Goal: Task Accomplishment & Management: Manage account settings

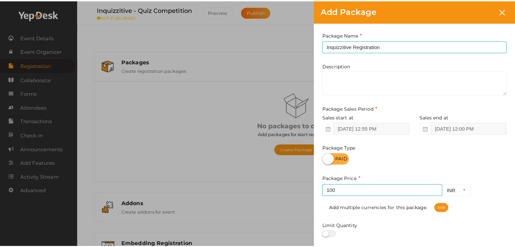
scroll to position [84, 0]
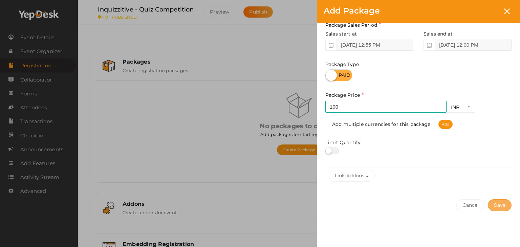
type input "100"
click at [498, 205] on button "Save" at bounding box center [500, 205] width 24 height 12
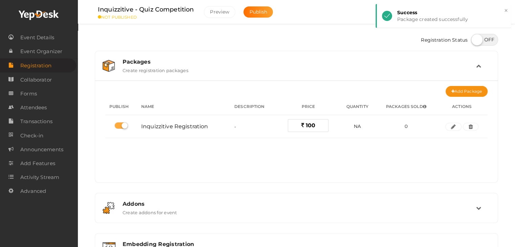
click at [479, 42] on label at bounding box center [484, 40] width 27 height 12
click at [475, 40] on input "checkbox" at bounding box center [473, 37] width 4 height 4
checkbox input "true"
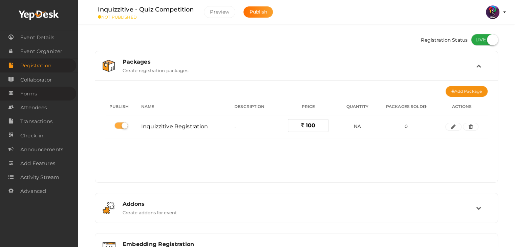
click at [51, 91] on link "Forms" at bounding box center [38, 94] width 76 height 14
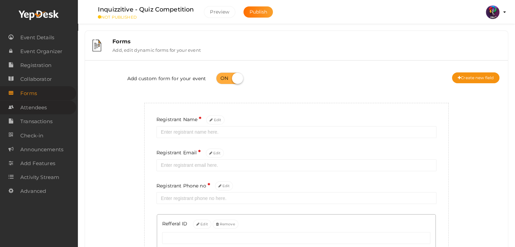
click at [46, 106] on span "Attendees" at bounding box center [33, 108] width 26 height 14
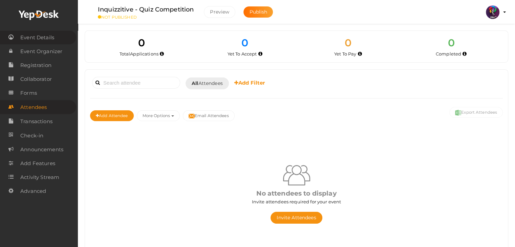
click at [48, 38] on span "Event Details" at bounding box center [37, 38] width 34 height 14
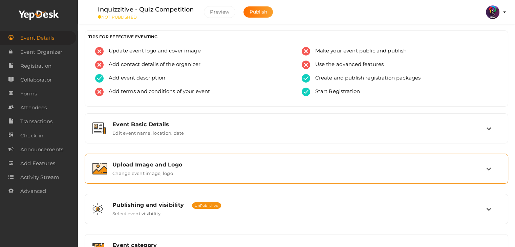
click at [191, 163] on div "Upload Image and Logo" at bounding box center [298, 164] width 373 height 6
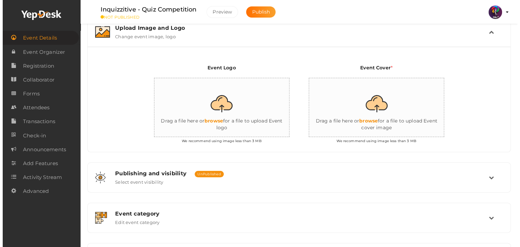
scroll to position [138, 0]
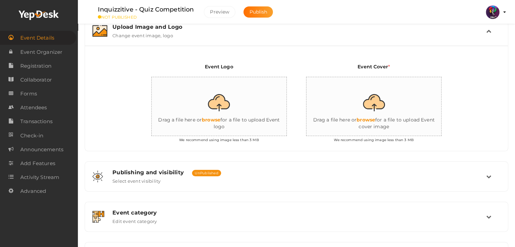
click at [226, 114] on input "file" at bounding box center [219, 106] width 135 height 59
type input "C:\fakepath\logo yepdesk.png"
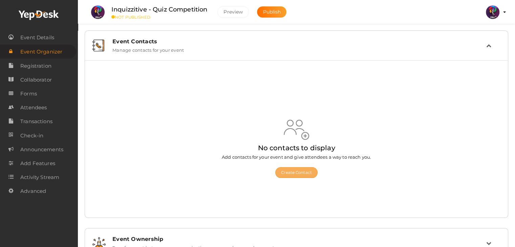
click at [289, 177] on button "Create Contact" at bounding box center [296, 172] width 42 height 11
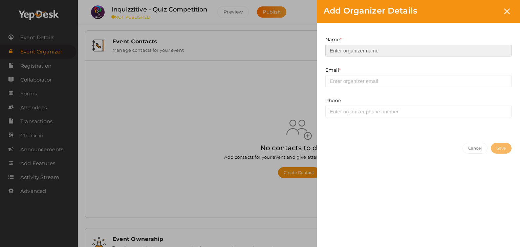
click at [359, 54] on input at bounding box center [418, 51] width 186 height 12
type input "F"
type input "Mustafa"
drag, startPoint x: 363, startPoint y: 74, endPoint x: 365, endPoint y: 79, distance: 4.6
click at [365, 79] on div "Email * This field is Required. Invalid email Contact already Existed." at bounding box center [418, 77] width 186 height 20
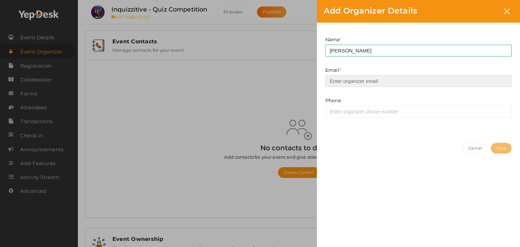
click at [365, 79] on input "email" at bounding box center [418, 81] width 186 height 12
type input "prabhavnarayanan7474@gmail.com"
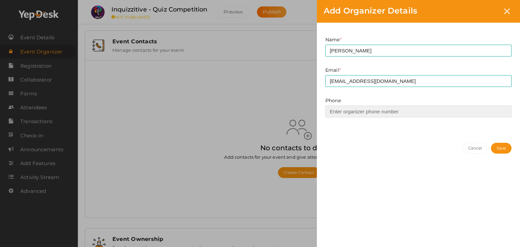
click at [371, 109] on input at bounding box center [418, 112] width 186 height 12
type input "9446379112"
click at [492, 146] on button "Save" at bounding box center [501, 148] width 21 height 11
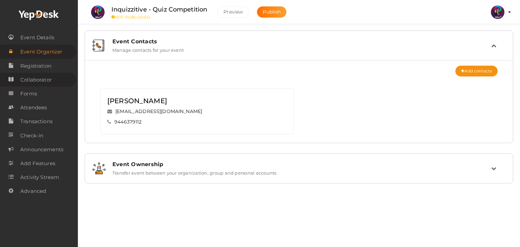
click at [44, 83] on span "Collaborator" at bounding box center [35, 80] width 31 height 14
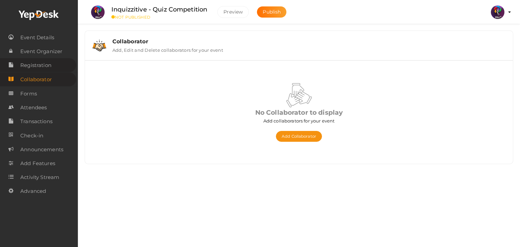
click at [46, 70] on span "Registration" at bounding box center [35, 66] width 31 height 14
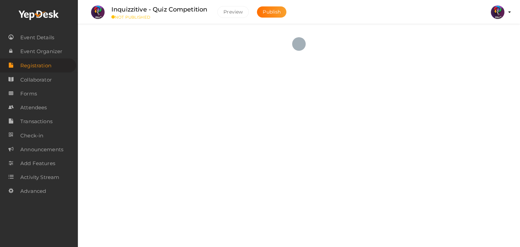
checkbox input "true"
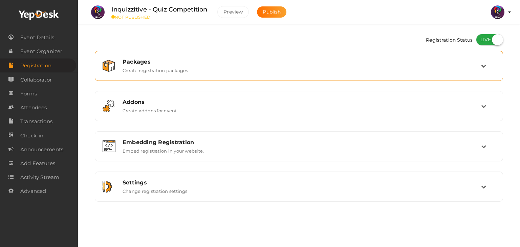
click at [406, 76] on div "Packages Create registration packages" at bounding box center [298, 65] width 401 height 23
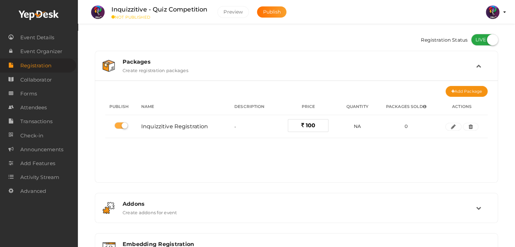
click at [406, 76] on div "Packages Create registration packages" at bounding box center [295, 65] width 395 height 23
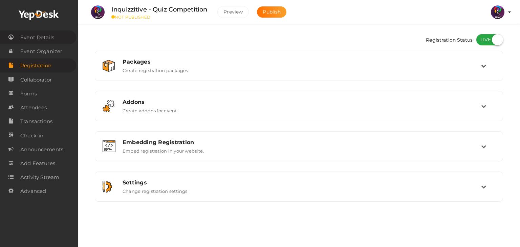
click at [40, 37] on span "Event Details" at bounding box center [37, 38] width 34 height 14
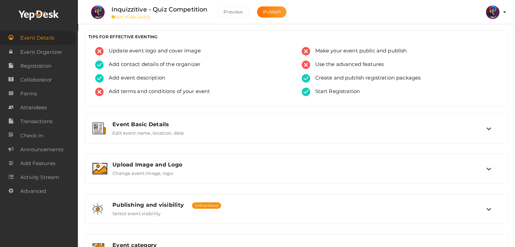
click at [40, 37] on span "Event Details" at bounding box center [37, 38] width 34 height 14
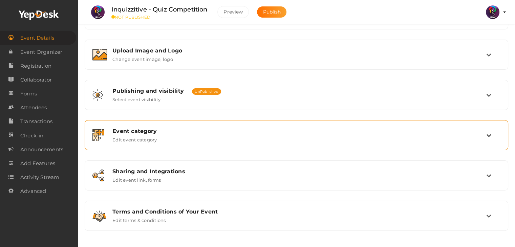
click at [153, 138] on label "Edit event category" at bounding box center [134, 138] width 45 height 8
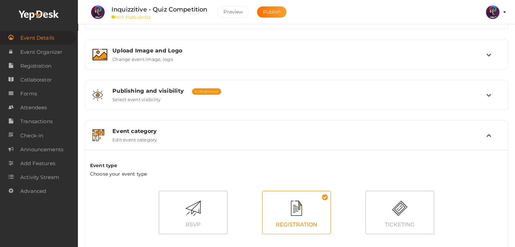
click at [153, 138] on label "Edit event category" at bounding box center [134, 138] width 45 height 8
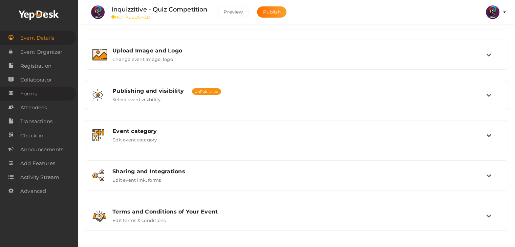
click at [36, 88] on span "Forms" at bounding box center [28, 94] width 17 height 14
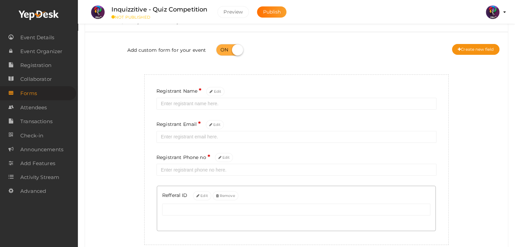
scroll to position [60, 0]
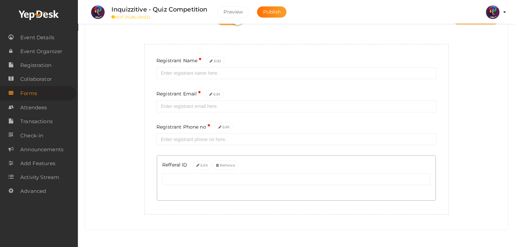
click at [144, 90] on div "Registrant Name * Edit Registrant Email * Edit Registrant Phone no * Edit Reffe…" at bounding box center [296, 129] width 304 height 171
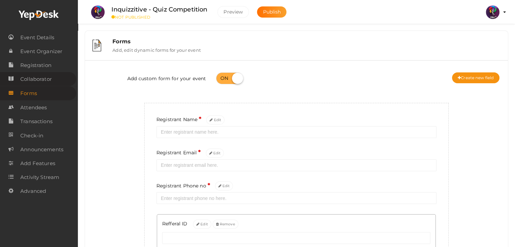
click at [47, 75] on span "Collaborator" at bounding box center [35, 79] width 31 height 14
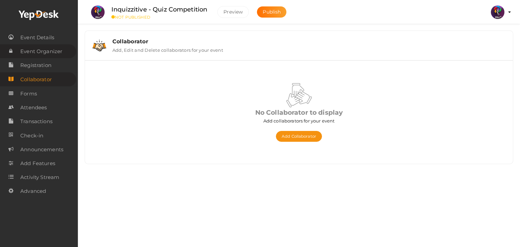
click at [45, 53] on span "Event Organizer" at bounding box center [41, 52] width 42 height 14
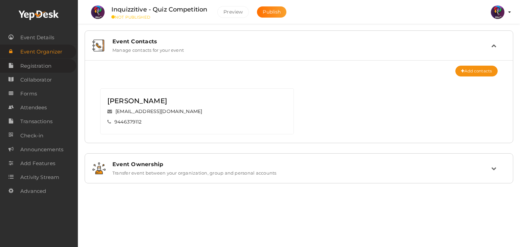
click at [44, 65] on span "Registration" at bounding box center [35, 66] width 31 height 14
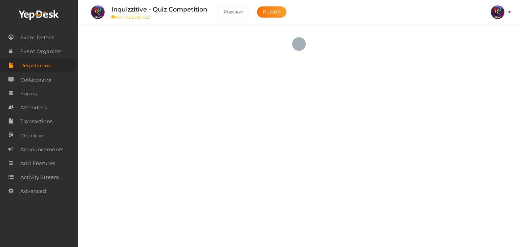
checkbox input "true"
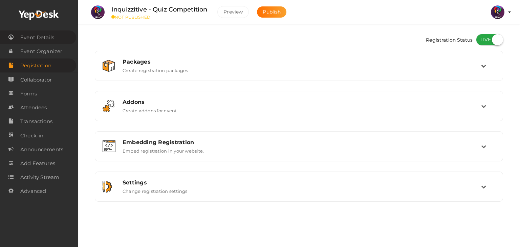
click at [50, 39] on span "Event Details" at bounding box center [37, 38] width 34 height 14
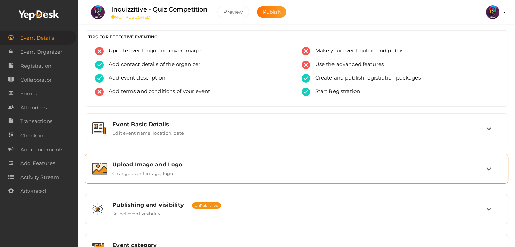
click at [215, 163] on div "Upload Image and Logo" at bounding box center [298, 164] width 373 height 6
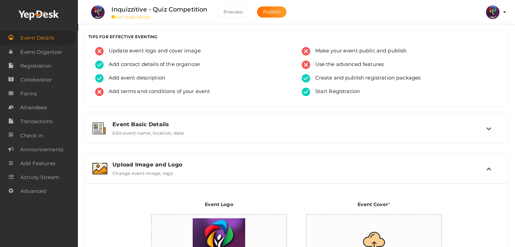
scroll to position [100, 0]
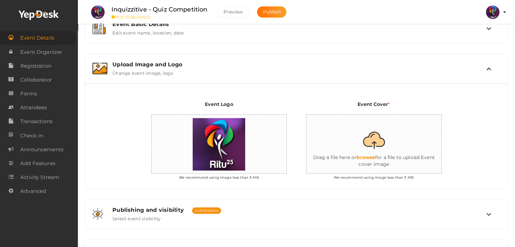
click at [371, 153] on input "file" at bounding box center [373, 144] width 135 height 59
type input "C:\fakepath\404 GLOW.png"
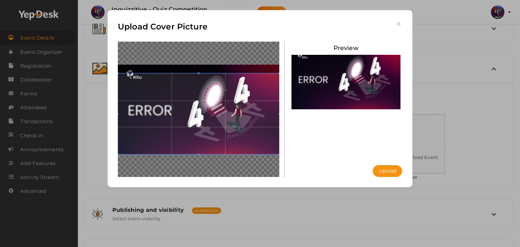
drag, startPoint x: 203, startPoint y: 118, endPoint x: 202, endPoint y: 86, distance: 32.1
click at [202, 86] on span at bounding box center [198, 113] width 161 height 81
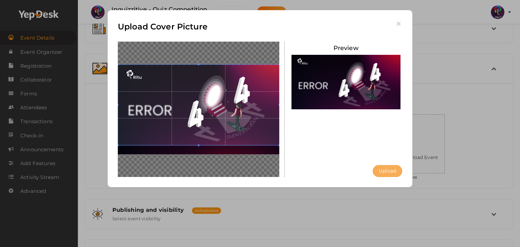
click at [387, 171] on button "Upload" at bounding box center [386, 171] width 29 height 12
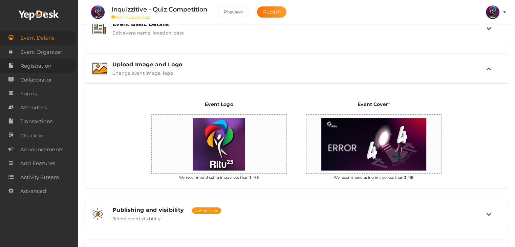
click at [42, 66] on span "Registration" at bounding box center [35, 66] width 31 height 14
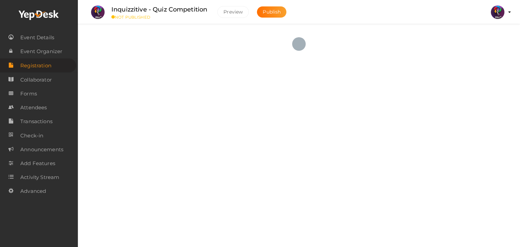
checkbox input "true"
type textarea "<iframe width="560" height="315" src="https://www.yepdesk.com/embed/open-regist…"
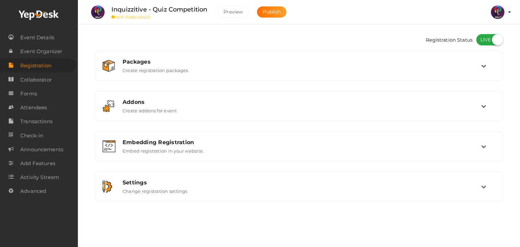
click at [257, 139] on div "Embedding Registration" at bounding box center [301, 142] width 358 height 6
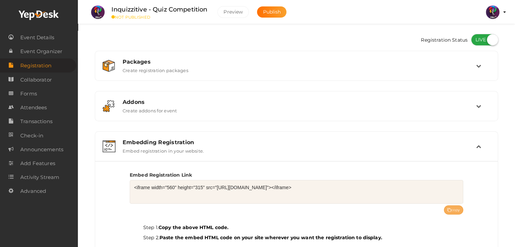
click at [456, 211] on button "copy" at bounding box center [454, 209] width 20 height 9
click at [454, 209] on button "copy" at bounding box center [454, 209] width 20 height 9
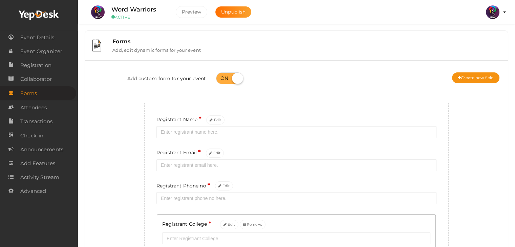
click at [493, 8] on img at bounding box center [492, 12] width 14 height 14
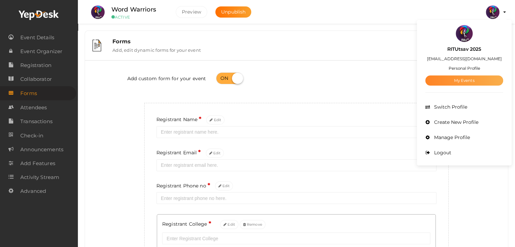
click at [471, 83] on link "My Events" at bounding box center [464, 80] width 78 height 10
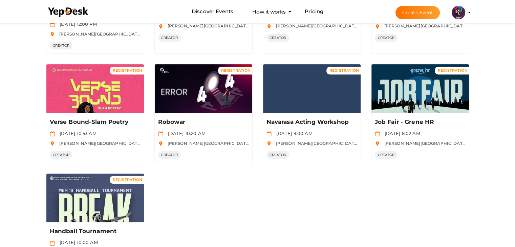
scroll to position [255, 0]
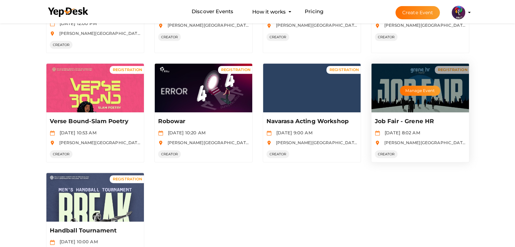
click at [415, 110] on div "Manage Event" at bounding box center [419, 88] width 97 height 49
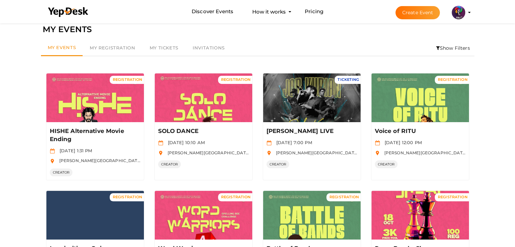
scroll to position [0, 0]
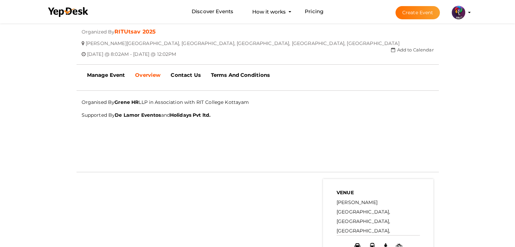
scroll to position [168, 0]
click at [120, 73] on b "Manage Event" at bounding box center [106, 74] width 38 height 6
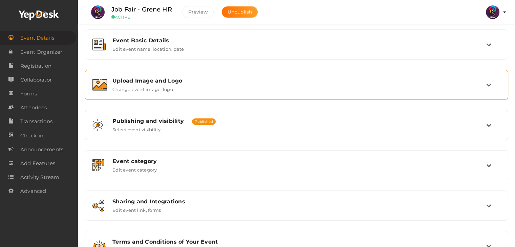
scroll to position [114, 0]
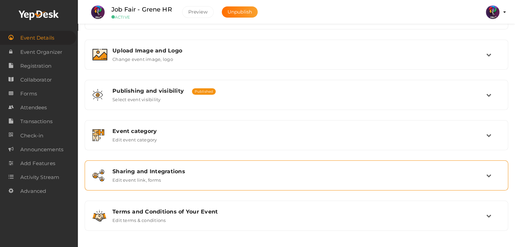
click at [239, 168] on div "Sharing and Integrations" at bounding box center [298, 171] width 373 height 6
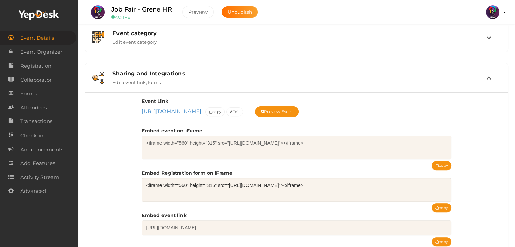
scroll to position [213, 0]
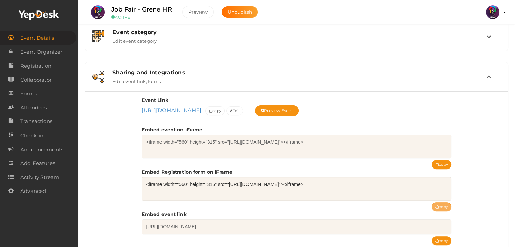
click at [441, 208] on button "copy" at bounding box center [441, 206] width 20 height 9
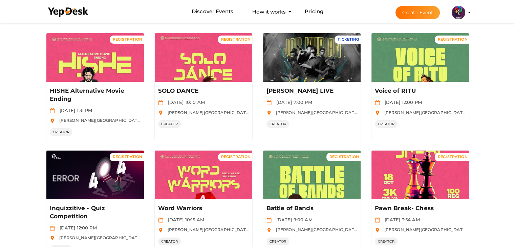
scroll to position [51, 0]
